Goal: Task Accomplishment & Management: Use online tool/utility

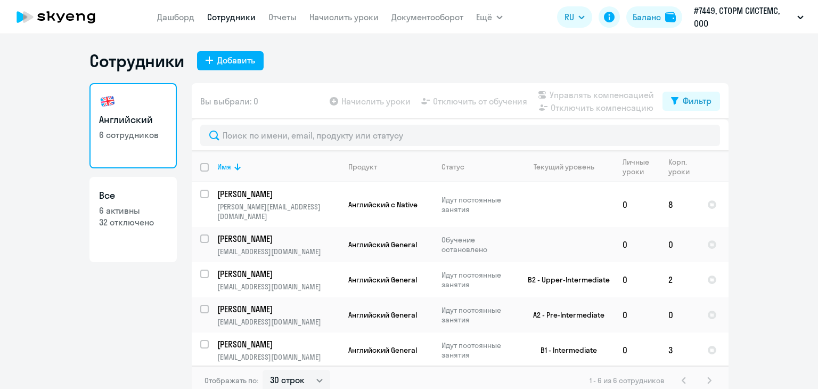
select select "30"
click at [342, 13] on link "Начислить уроки" at bounding box center [343, 17] width 69 height 11
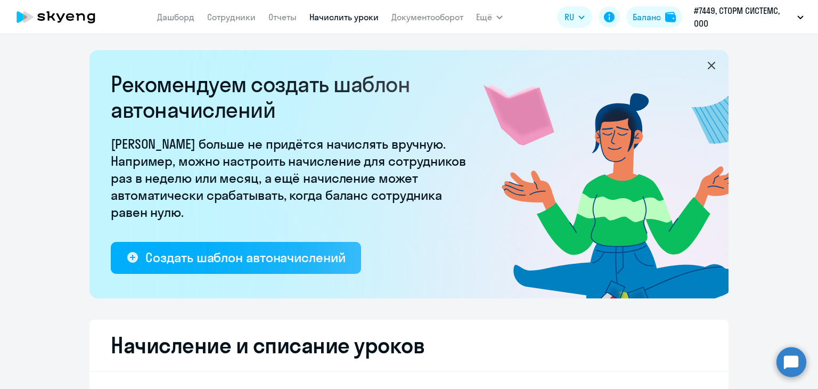
select select "10"
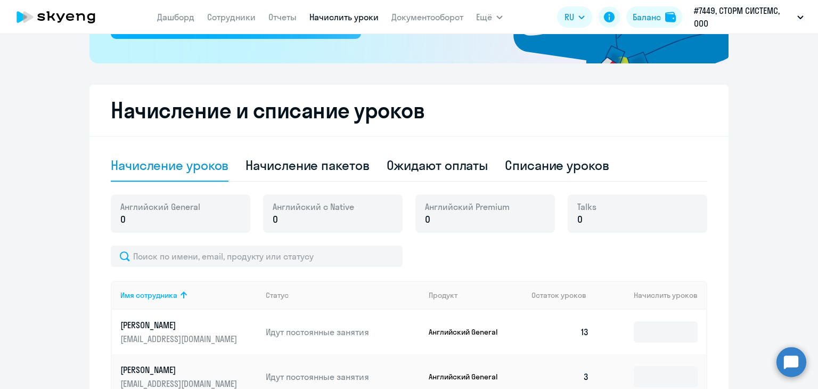
scroll to position [256, 0]
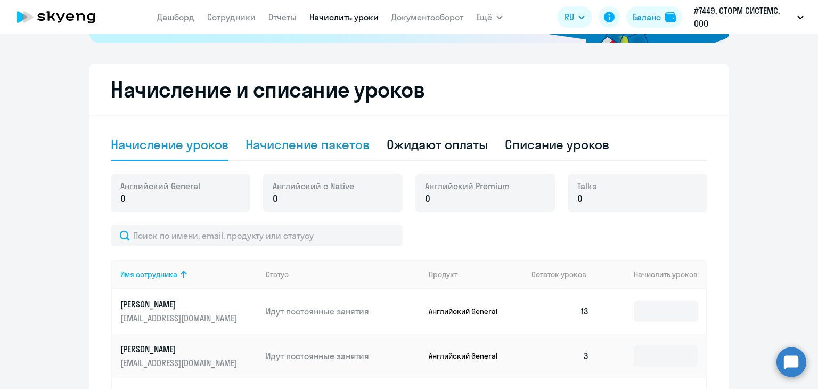
click at [319, 145] on div "Начисление пакетов" at bounding box center [307, 144] width 124 height 17
select select "10"
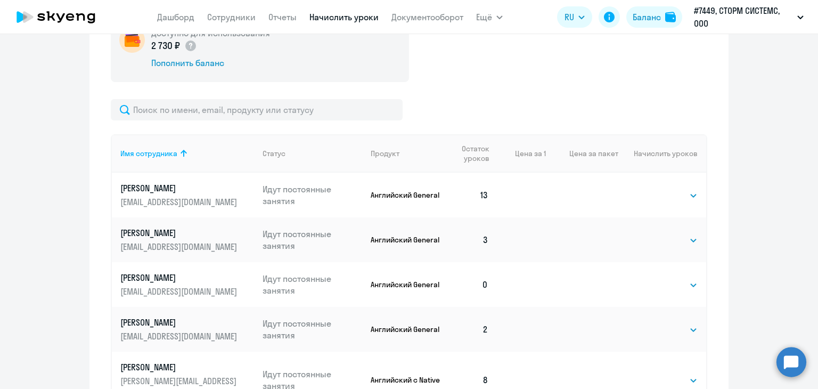
scroll to position [512, 0]
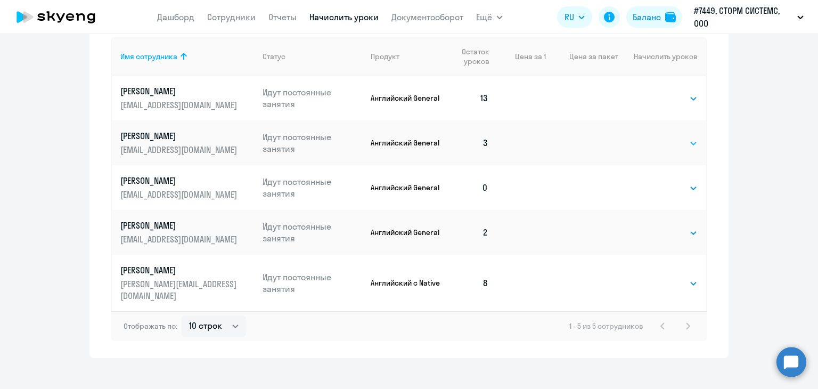
click at [671, 143] on select "Выбрать 4 8 16 32 64 96 128" at bounding box center [676, 143] width 44 height 13
select select "16"
click at [654, 137] on select "Выбрать 4 8 16 32 64 96 128" at bounding box center [676, 143] width 44 height 13
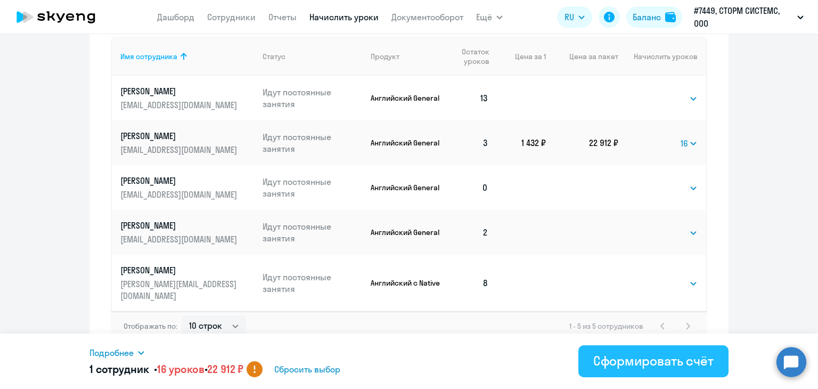
click at [603, 354] on div "Сформировать счёт" at bounding box center [653, 360] width 120 height 17
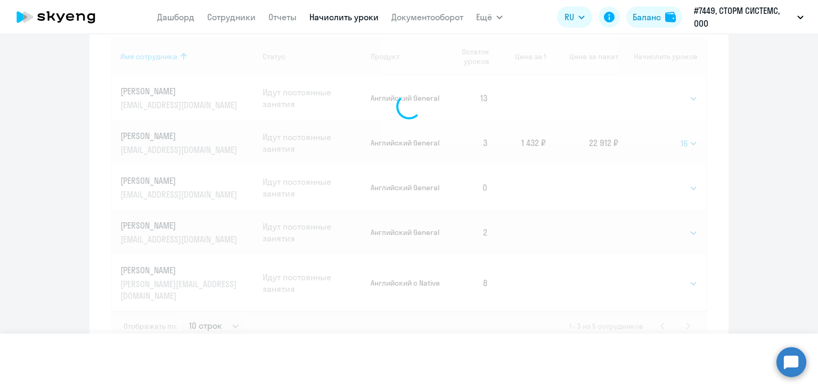
select select
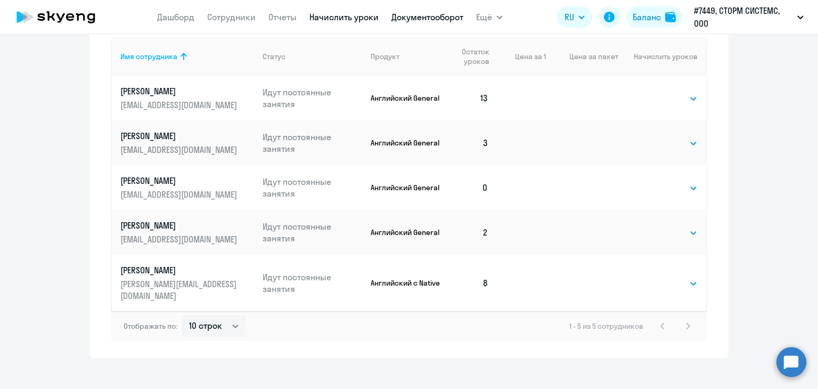
click at [427, 20] on link "Документооборот" at bounding box center [427, 17] width 72 height 11
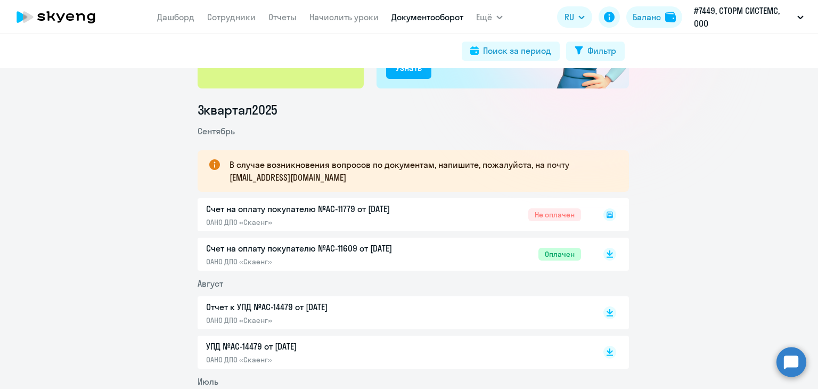
scroll to position [106, 0]
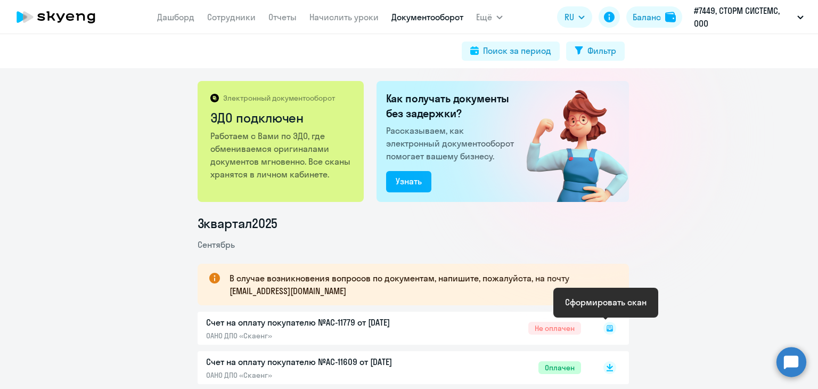
click at [604, 326] on rect at bounding box center [609, 328] width 13 height 13
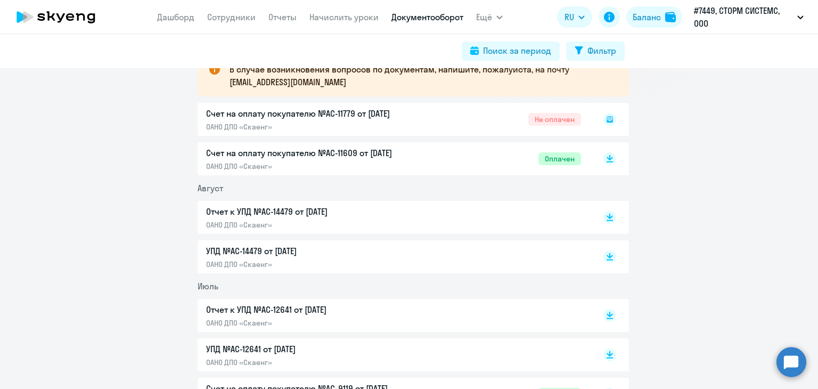
scroll to position [213, 0]
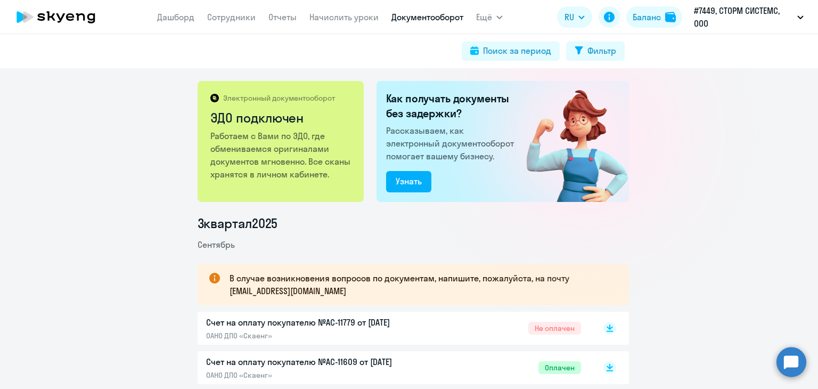
scroll to position [106, 0]
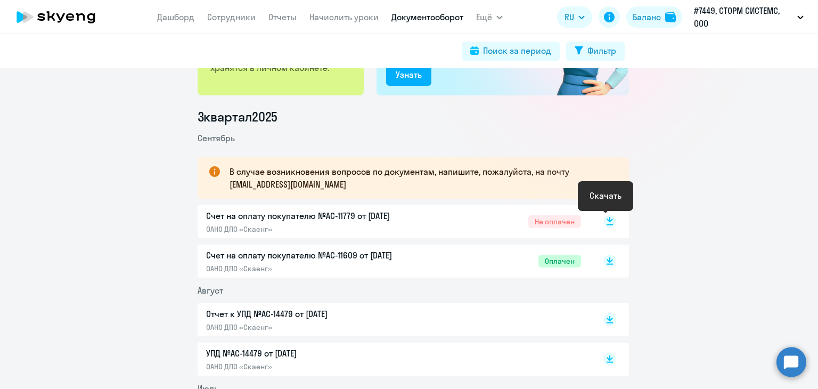
click at [606, 218] on rect at bounding box center [609, 221] width 13 height 13
